Goal: Information Seeking & Learning: Check status

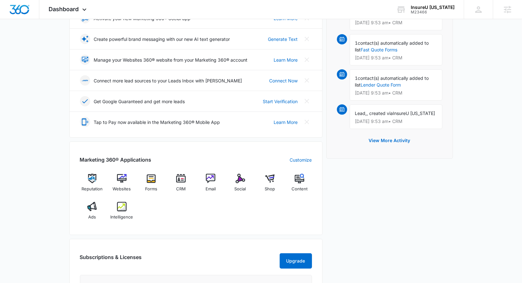
scroll to position [129, 0]
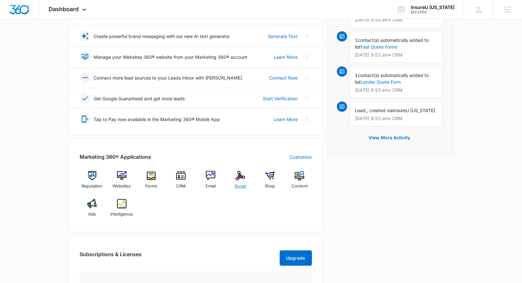
click at [242, 176] on img at bounding box center [241, 176] width 10 height 10
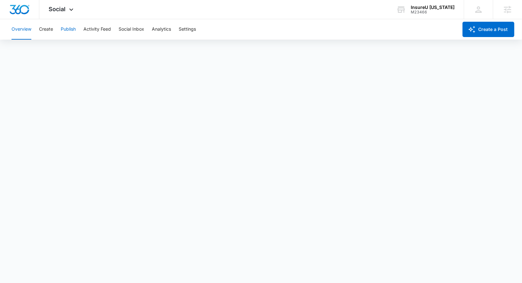
click at [69, 28] on button "Publish" at bounding box center [68, 29] width 15 height 20
click at [56, 28] on div "Overview Create Publish Activity Feed Social Inbox Analytics Settings" at bounding box center [233, 29] width 451 height 20
click at [46, 28] on button "Create" at bounding box center [46, 29] width 14 height 20
click at [61, 46] on button "Approvals" at bounding box center [62, 49] width 21 height 18
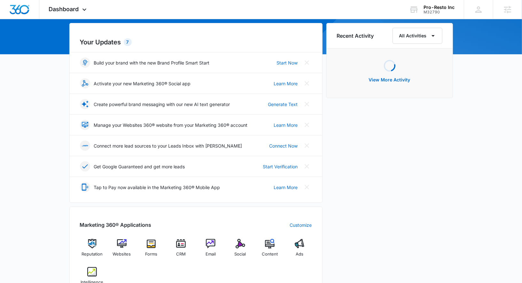
scroll to position [75, 0]
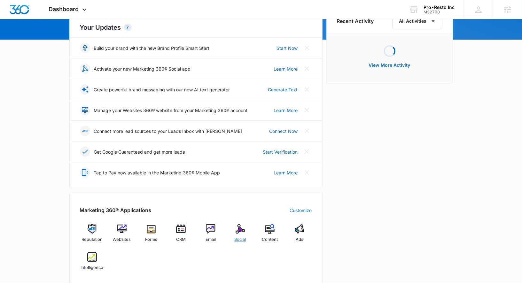
click at [233, 235] on div "Social" at bounding box center [240, 236] width 25 height 23
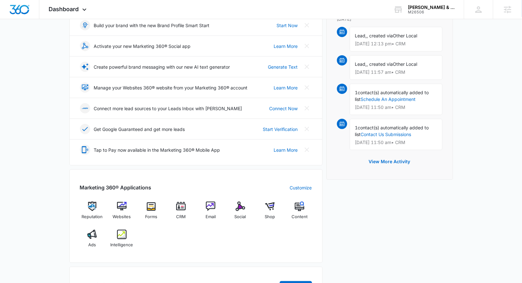
scroll to position [99, 0]
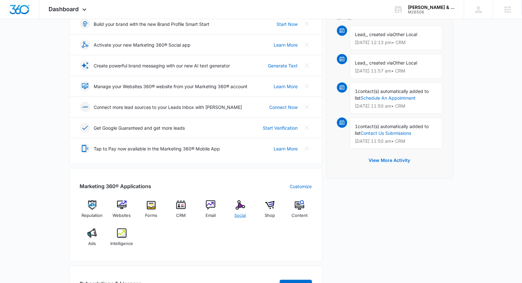
click at [248, 212] on div "Social" at bounding box center [240, 212] width 25 height 23
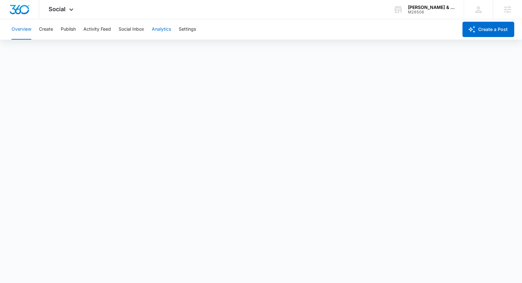
click at [156, 29] on button "Analytics" at bounding box center [161, 29] width 19 height 20
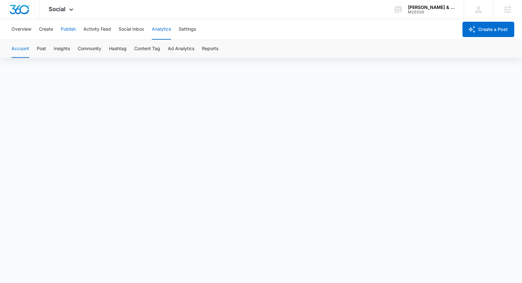
click at [71, 28] on button "Publish" at bounding box center [68, 29] width 15 height 20
click at [48, 26] on button "Create" at bounding box center [46, 29] width 14 height 20
click at [67, 49] on button "Approvals" at bounding box center [62, 49] width 21 height 18
click at [71, 25] on button "Publish" at bounding box center [68, 29] width 15 height 20
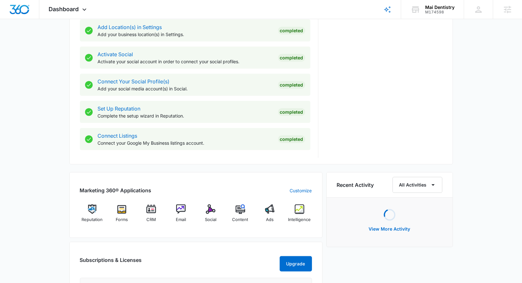
scroll to position [265, 0]
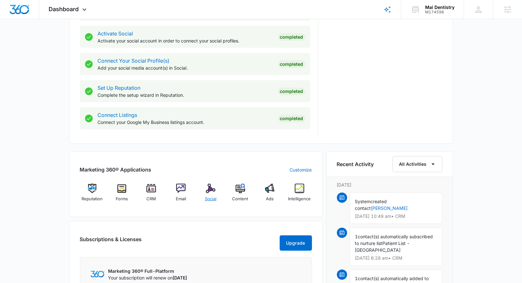
click at [209, 192] on img at bounding box center [211, 189] width 10 height 10
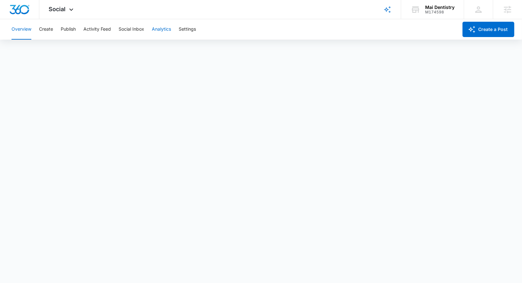
click at [168, 25] on button "Analytics" at bounding box center [161, 29] width 19 height 20
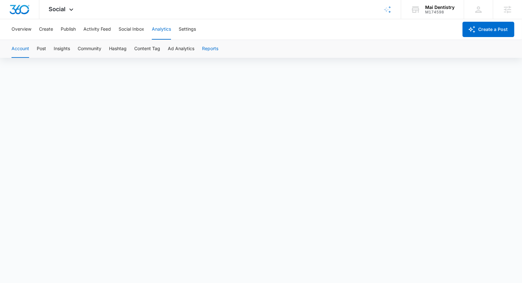
click at [217, 51] on button "Reports" at bounding box center [210, 49] width 16 height 18
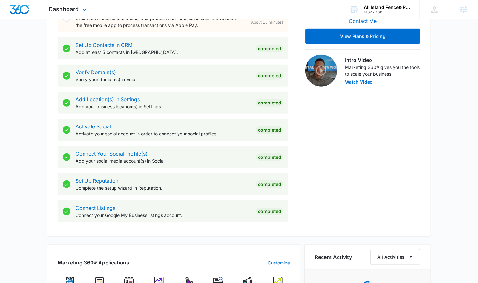
scroll to position [349, 0]
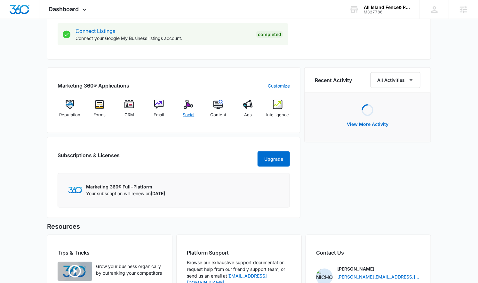
click at [187, 105] on img at bounding box center [189, 105] width 10 height 10
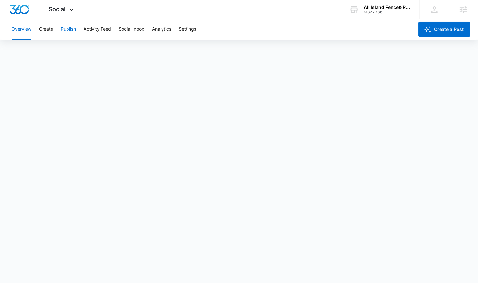
click at [73, 27] on button "Publish" at bounding box center [68, 29] width 15 height 20
click at [162, 32] on button "Analytics" at bounding box center [161, 29] width 19 height 20
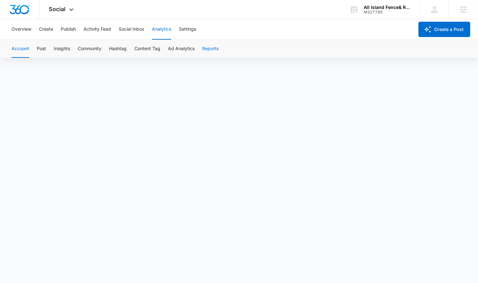
click at [213, 50] on button "Reports" at bounding box center [210, 49] width 16 height 18
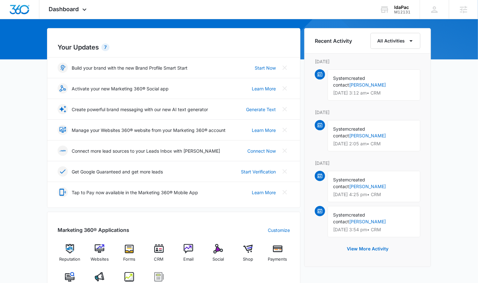
scroll to position [80, 0]
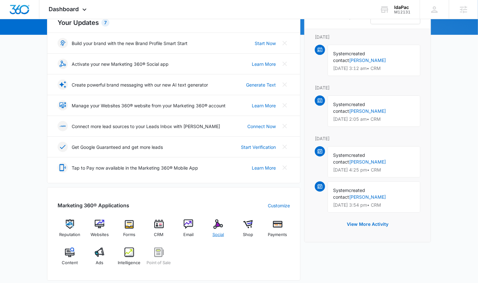
click at [218, 225] on img at bounding box center [218, 225] width 10 height 10
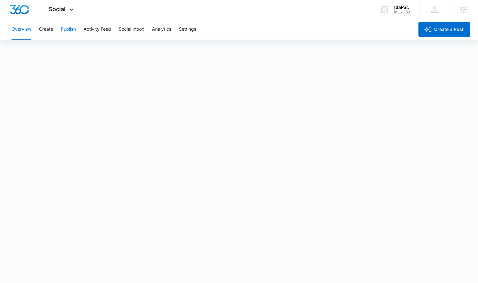
click at [72, 29] on button "Publish" at bounding box center [68, 29] width 15 height 20
click at [191, 29] on button "Settings" at bounding box center [187, 29] width 17 height 20
click at [160, 27] on button "Analytics" at bounding box center [161, 29] width 19 height 20
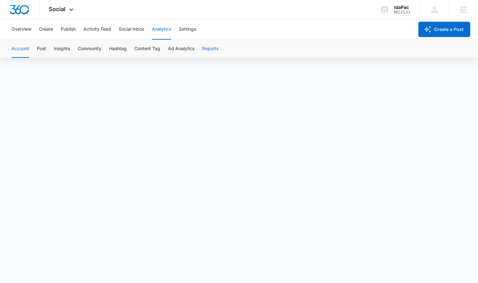
click at [213, 51] on button "Reports" at bounding box center [210, 49] width 16 height 18
